Goal: Task Accomplishment & Management: Manage account settings

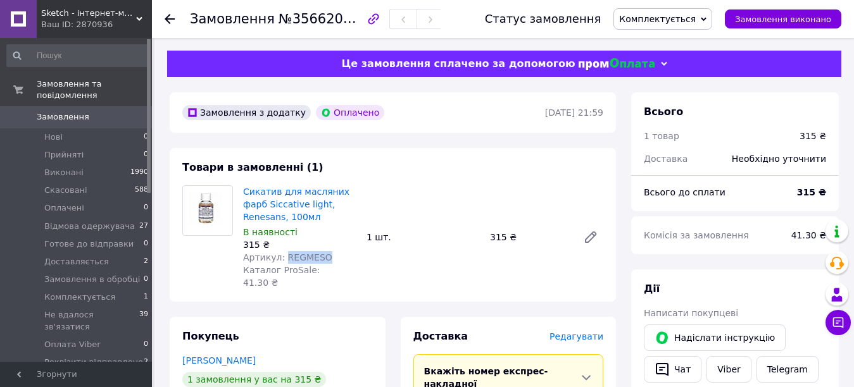
drag, startPoint x: 289, startPoint y: 258, endPoint x: 324, endPoint y: 258, distance: 35.4
click at [324, 258] on div "Артикул: REGMESO" at bounding box center [299, 257] width 113 height 13
copy span "REGMESO"
drag, startPoint x: 288, startPoint y: 19, endPoint x: 347, endPoint y: 19, distance: 58.9
click at [347, 19] on span "№356620014" at bounding box center [324, 19] width 90 height 16
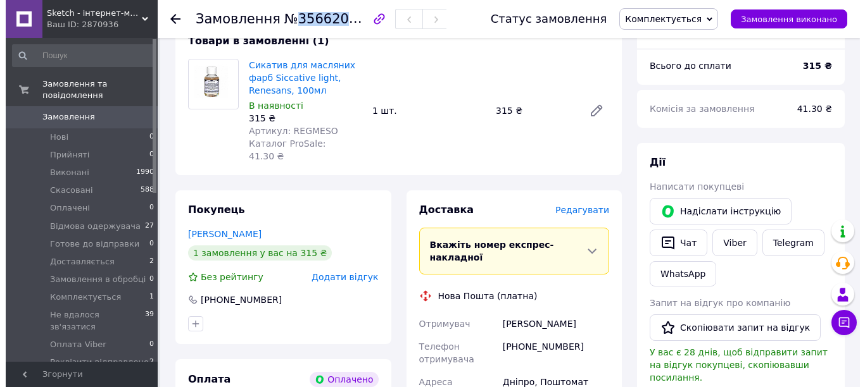
scroll to position [190, 0]
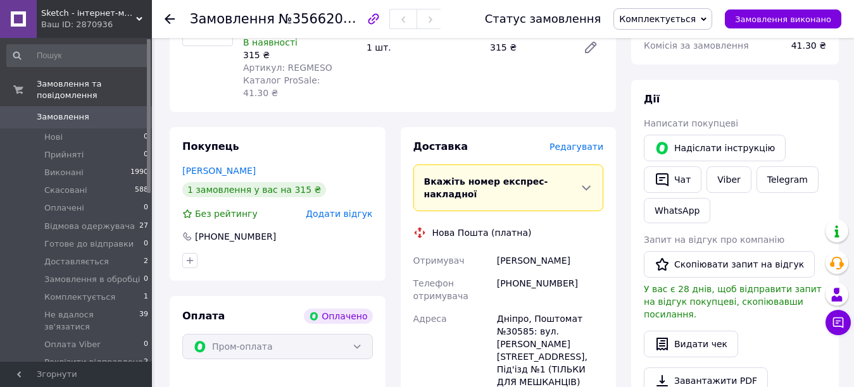
click at [592, 142] on span "Редагувати" at bounding box center [576, 147] width 54 height 10
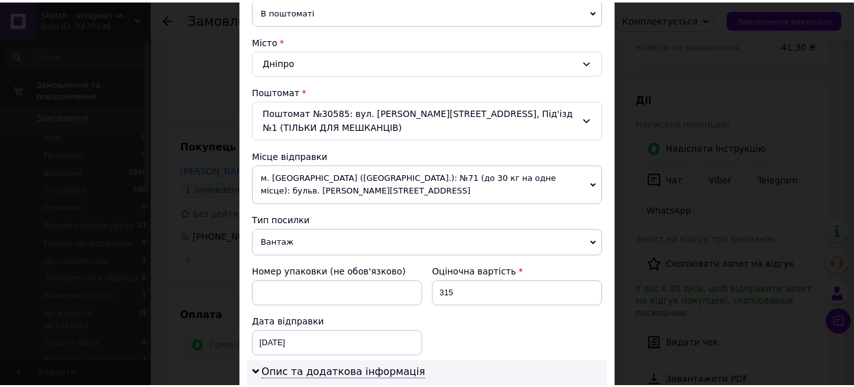
scroll to position [595, 0]
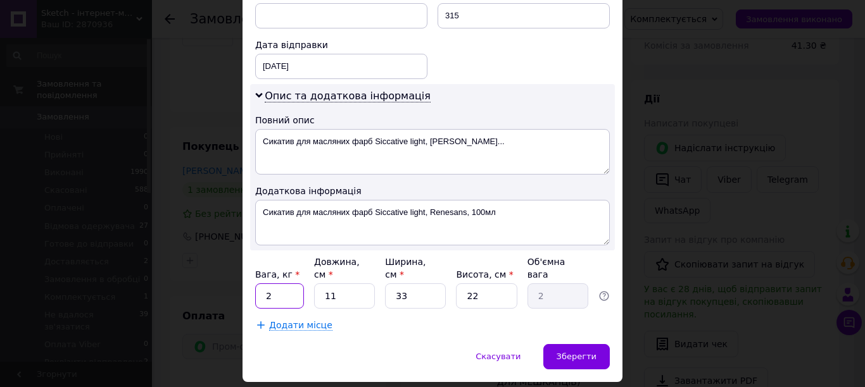
click at [273, 284] on input "2" at bounding box center [279, 296] width 49 height 25
drag, startPoint x: 272, startPoint y: 255, endPoint x: 258, endPoint y: 257, distance: 14.1
click at [258, 284] on input "2" at bounding box center [279, 296] width 49 height 25
type input "0.5"
click at [395, 284] on input "33" at bounding box center [415, 296] width 61 height 25
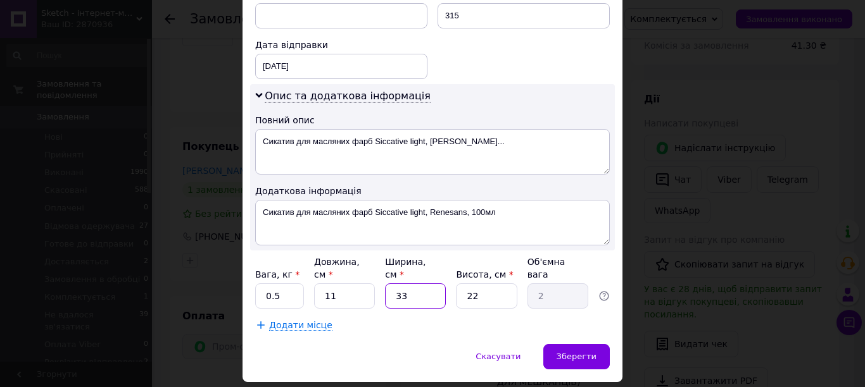
type input "1"
type input "0.1"
type input "10"
type input "0.61"
type input "10"
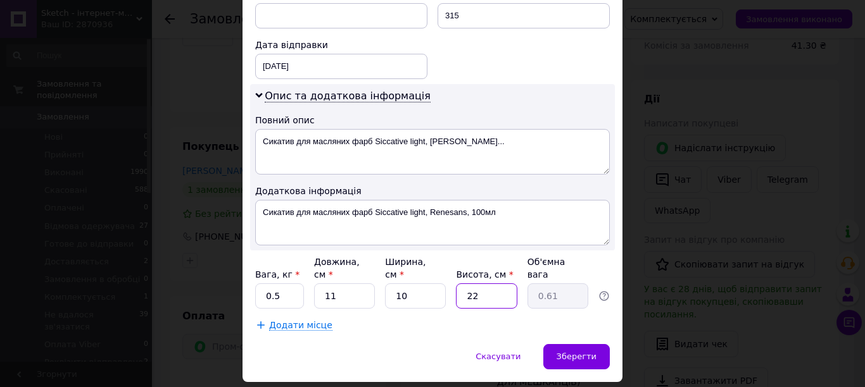
drag, startPoint x: 496, startPoint y: 258, endPoint x: 454, endPoint y: 251, distance: 42.9
click at [452, 256] on div "Вага, кг * 0.5 Довжина, см * 11 Ширина, см * 10 Висота, см * 22 Об'ємна вага 0.…" at bounding box center [432, 282] width 354 height 53
type input "1"
type input "0.1"
type input "10"
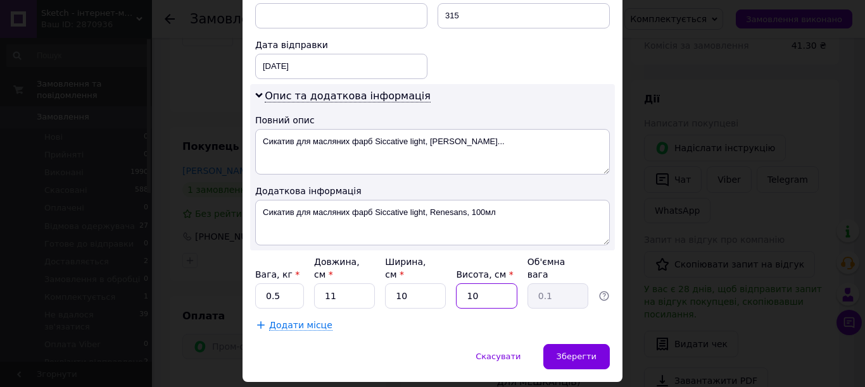
type input "0.28"
type input "10"
click at [584, 352] on span "Зберегти" at bounding box center [576, 356] width 40 height 9
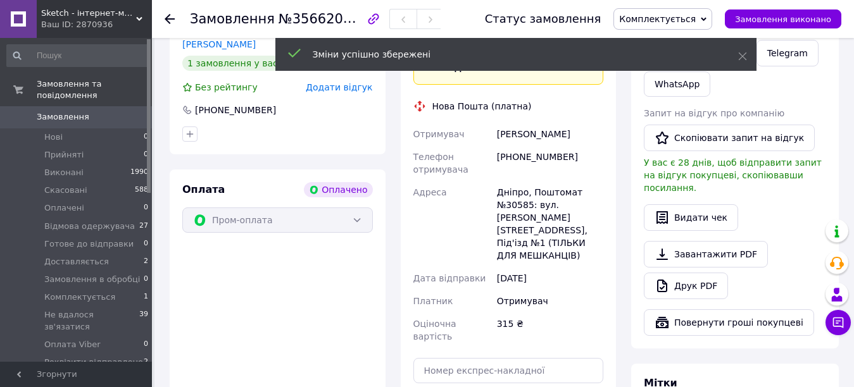
scroll to position [506, 0]
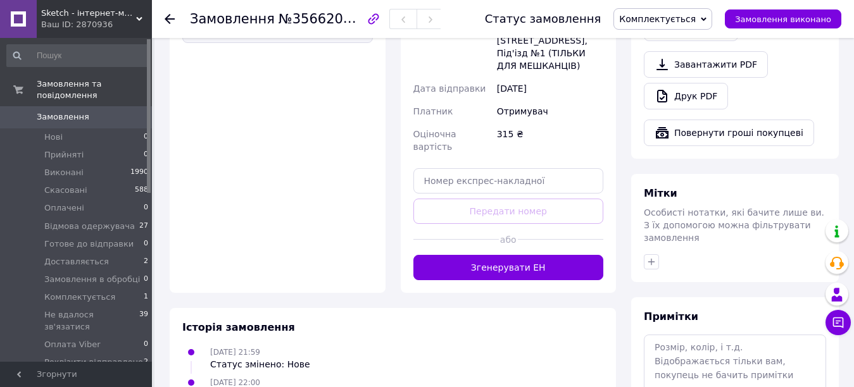
click at [501, 255] on button "Згенерувати ЕН" at bounding box center [508, 267] width 191 height 25
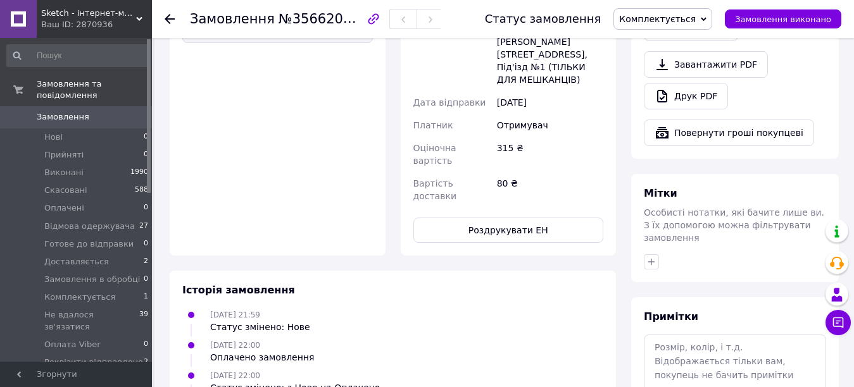
click at [712, 13] on span "Комплектується" at bounding box center [662, 19] width 99 height 22
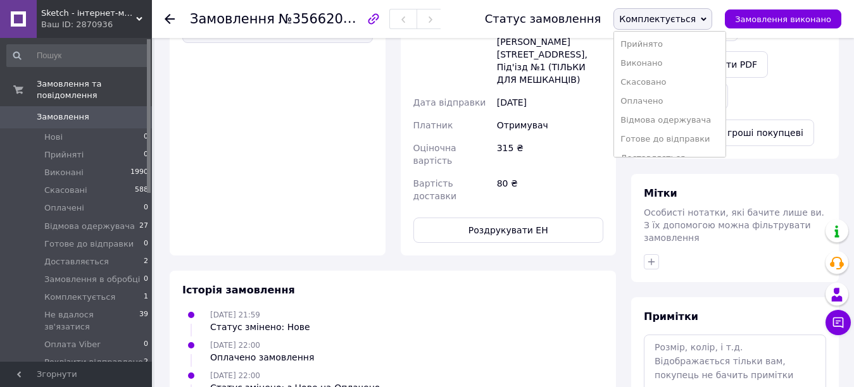
click at [686, 139] on li "Готове до відправки" at bounding box center [669, 139] width 111 height 19
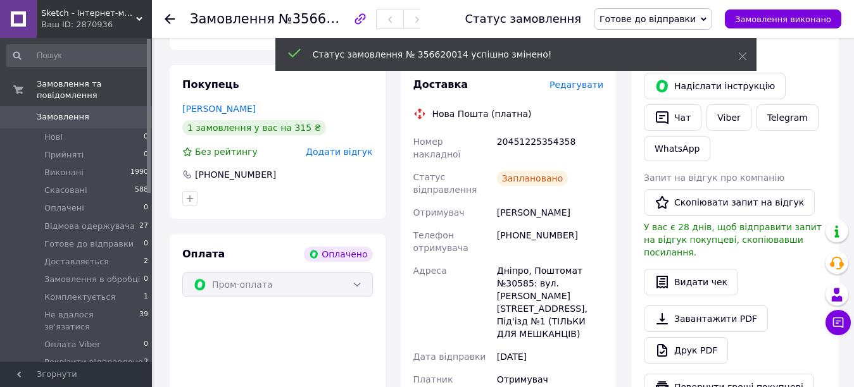
scroll to position [225, 0]
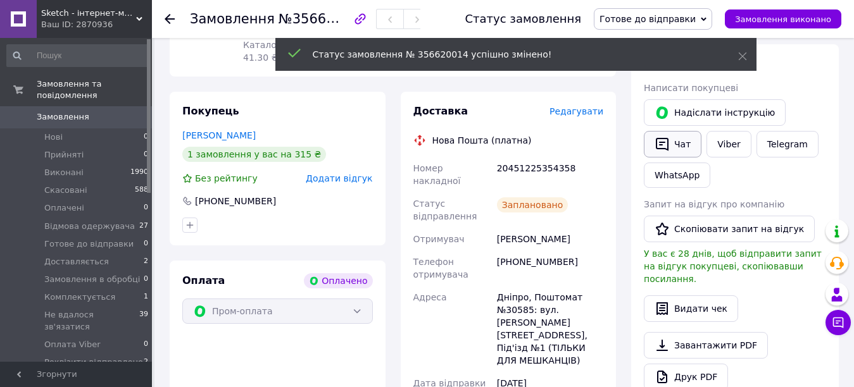
click at [683, 140] on button "Чат" at bounding box center [673, 144] width 58 height 27
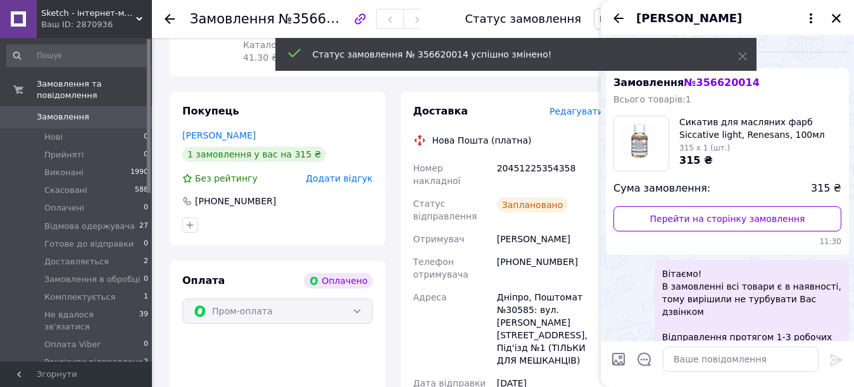
scroll to position [62, 0]
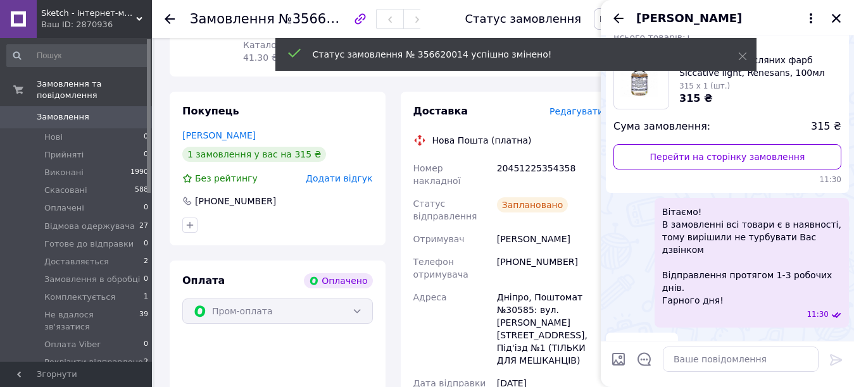
drag, startPoint x: 661, startPoint y: 358, endPoint x: 668, endPoint y: 360, distance: 7.2
click at [663, 360] on div at bounding box center [741, 359] width 166 height 35
click at [670, 359] on textarea at bounding box center [741, 359] width 156 height 25
paste textarea "Вітаємо! Відправлення сьогодні, декларація № Гарного дня!"
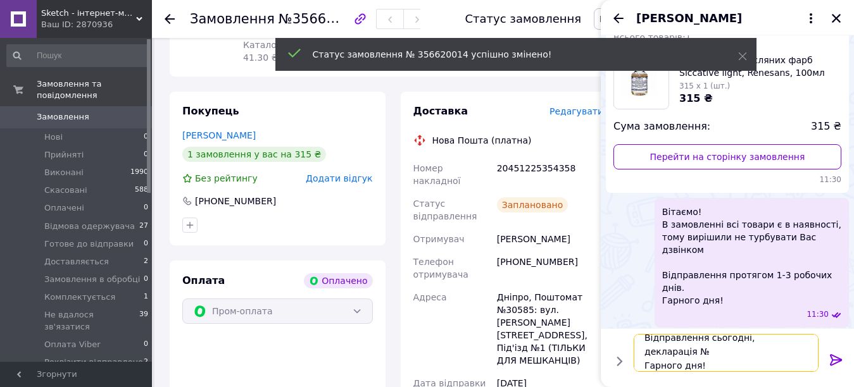
scroll to position [15, 0]
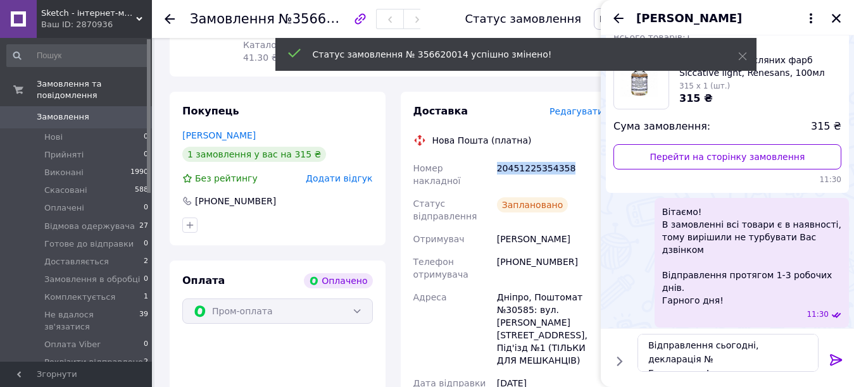
drag, startPoint x: 499, startPoint y: 154, endPoint x: 568, endPoint y: 155, distance: 69.0
click at [582, 157] on div "20451225354358" at bounding box center [549, 174] width 111 height 35
copy div "20451225354358"
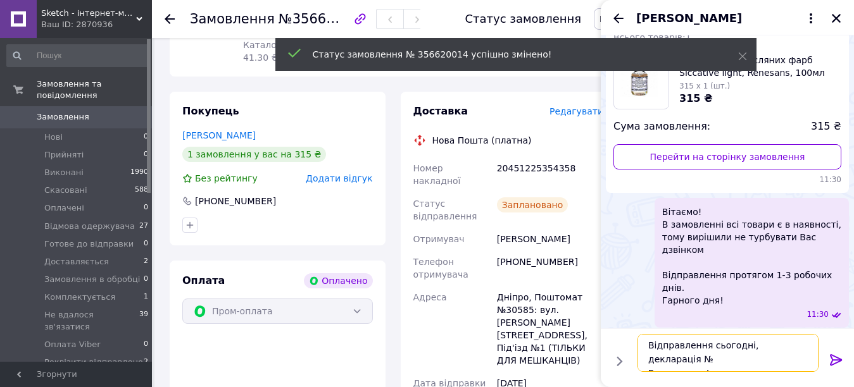
click at [805, 344] on textarea "Вітаємо! Відправлення сьогодні, декларація № Гарного дня!" at bounding box center [727, 353] width 181 height 38
paste textarea "20451225354358"
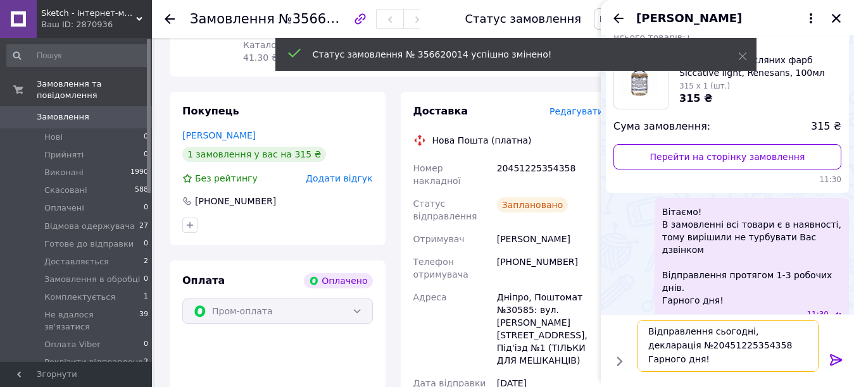
type textarea "Вітаємо! Відправлення сьогодні, декларація №20451225354358 Гарного дня!"
drag, startPoint x: 836, startPoint y: 356, endPoint x: 833, endPoint y: 118, distance: 238.7
click at [834, 356] on icon at bounding box center [836, 360] width 15 height 15
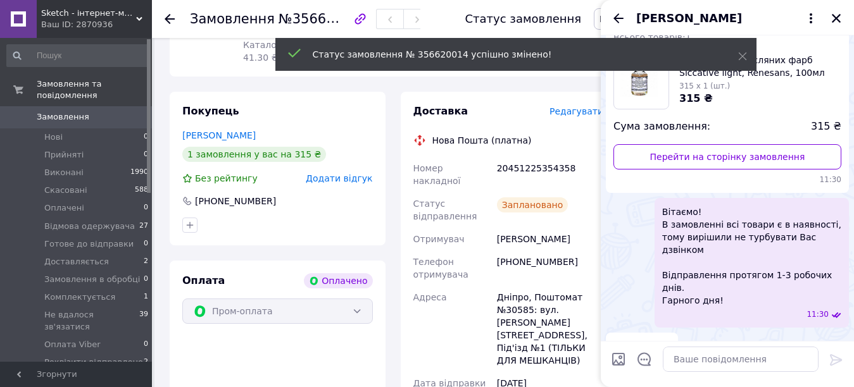
scroll to position [179, 0]
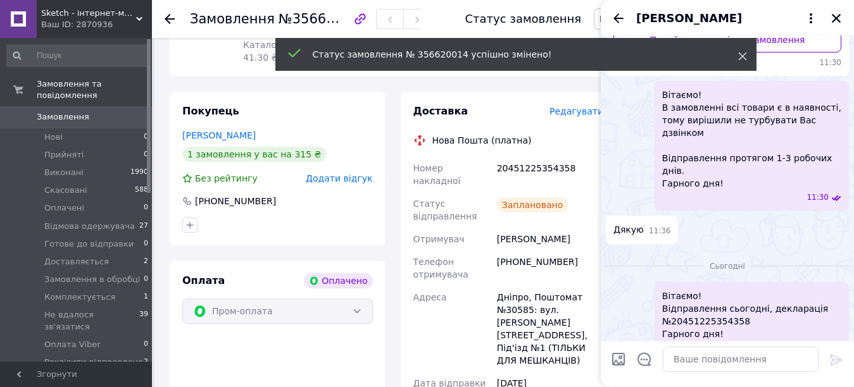
click at [742, 58] on icon at bounding box center [742, 56] width 9 height 9
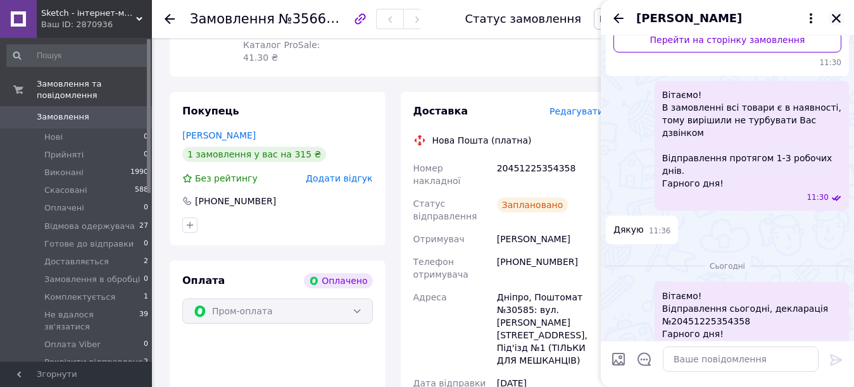
click at [836, 18] on icon "Закрити" at bounding box center [836, 18] width 9 height 9
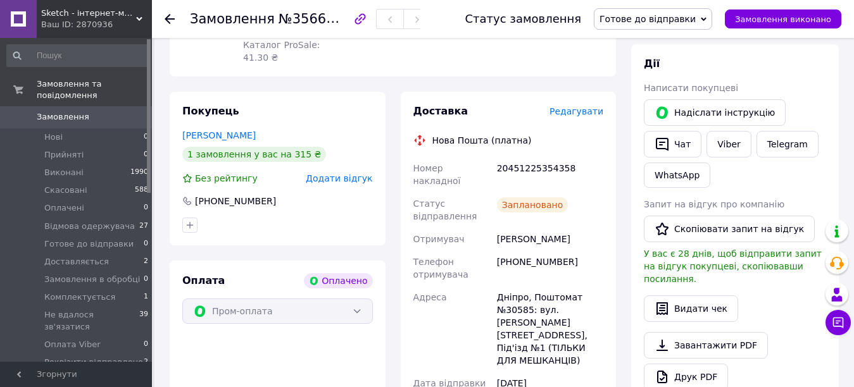
click at [525, 157] on div "20451225354358" at bounding box center [549, 174] width 111 height 35
drag, startPoint x: 505, startPoint y: 154, endPoint x: 526, endPoint y: 155, distance: 20.9
click at [526, 157] on div "20451225354358" at bounding box center [549, 174] width 111 height 35
click at [534, 121] on div "Доставка Редагувати Нова Пошта (платна) Номер накладної 20451225354358 Статус в…" at bounding box center [508, 314] width 191 height 420
drag, startPoint x: 526, startPoint y: 155, endPoint x: 546, endPoint y: 155, distance: 20.3
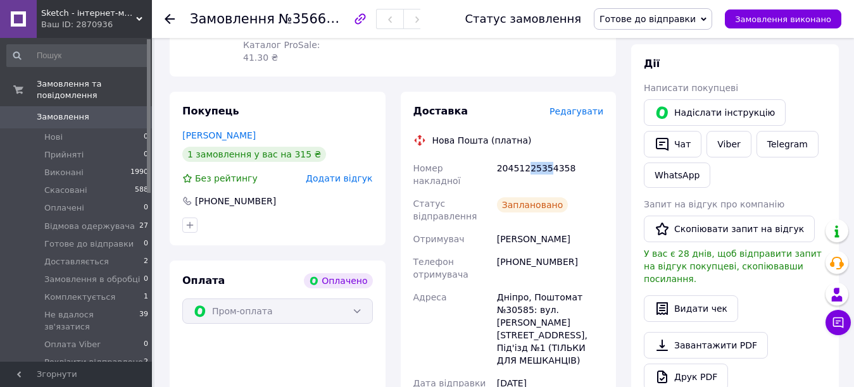
click at [546, 157] on div "20451225354358" at bounding box center [549, 174] width 111 height 35
click at [168, 21] on icon at bounding box center [170, 19] width 10 height 10
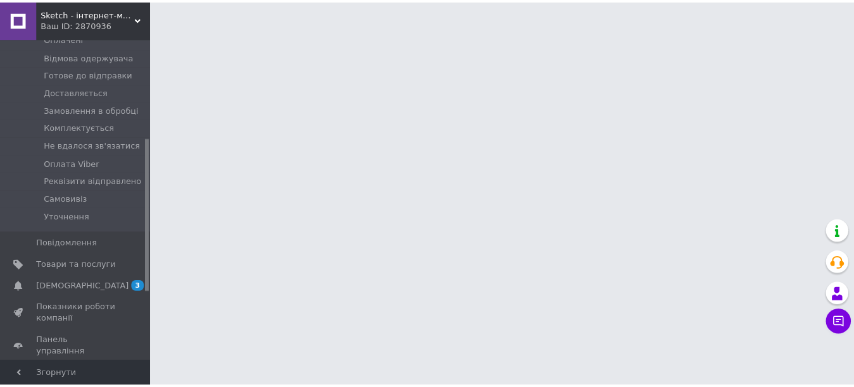
scroll to position [210, 0]
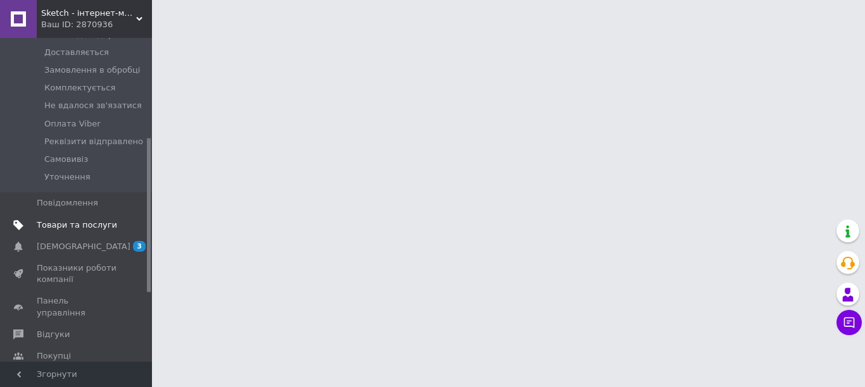
drag, startPoint x: 149, startPoint y: 163, endPoint x: 140, endPoint y: 206, distance: 43.5
click at [150, 200] on div at bounding box center [149, 216] width 4 height 154
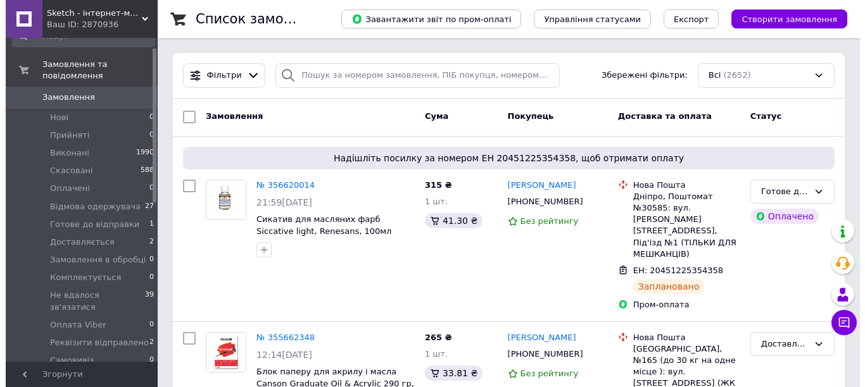
scroll to position [146, 0]
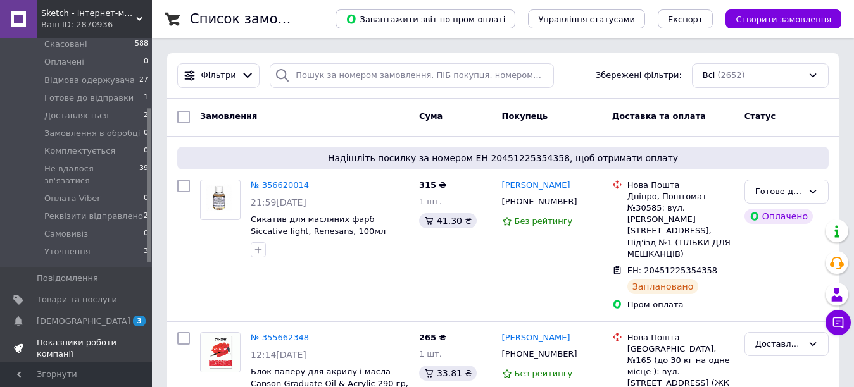
click at [71, 337] on span "Показники роботи компанії" at bounding box center [77, 348] width 80 height 23
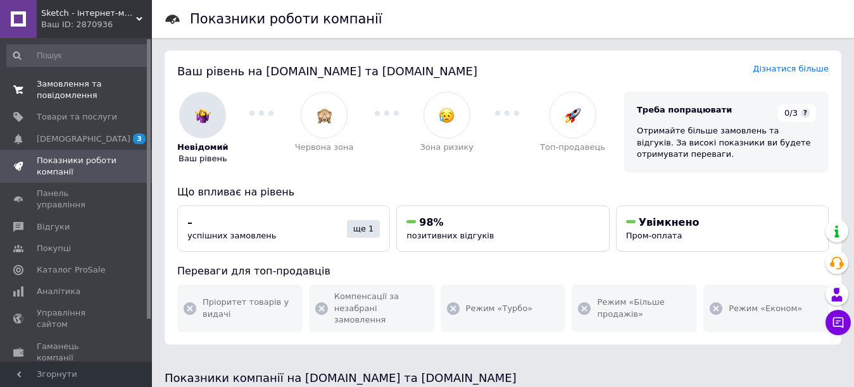
drag, startPoint x: 148, startPoint y: 58, endPoint x: 82, endPoint y: 82, distance: 70.7
click at [146, 34] on div "Sketch - інтернет-магазин Ваш ID: 2870936 Сайт Sketch - інтернет-магазин Кабіне…" at bounding box center [76, 193] width 152 height 387
click at [67, 88] on span "Замовлення та повідомлення" at bounding box center [77, 89] width 80 height 23
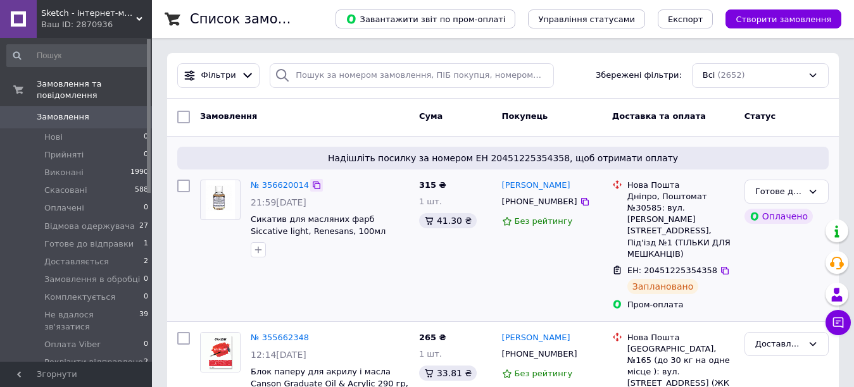
click at [311, 187] on icon at bounding box center [316, 185] width 10 height 10
